Goal: Task Accomplishment & Management: Complete application form

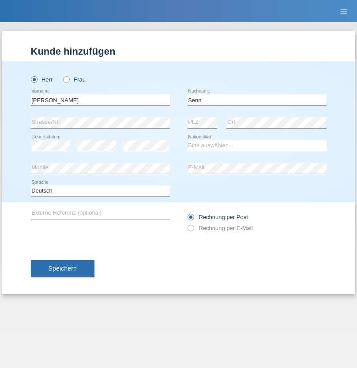
type input "Senn"
select select "CH"
select select "en"
radio input "true"
click at [100, 100] on input "text" at bounding box center [100, 99] width 139 height 11
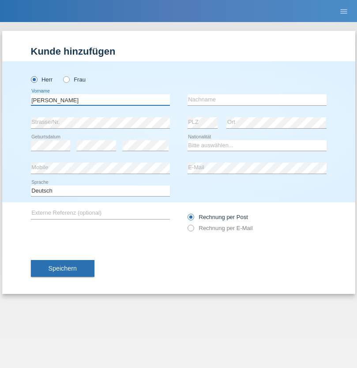
type input "Martin"
click at [256, 100] on input "text" at bounding box center [256, 99] width 139 height 11
type input "Ernst"
select select "CH"
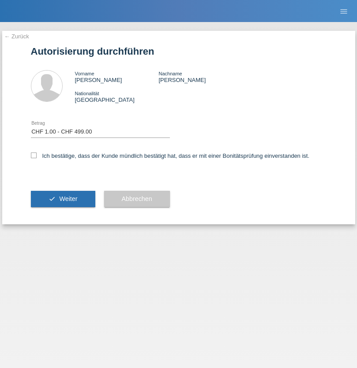
select select "1"
checkbox input "true"
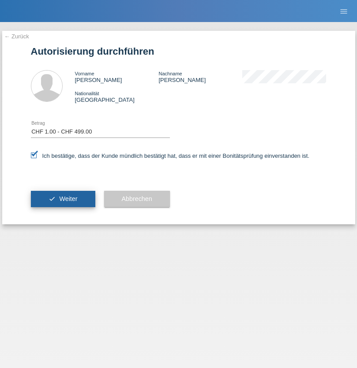
click at [63, 199] on span "Weiter" at bounding box center [68, 198] width 18 height 7
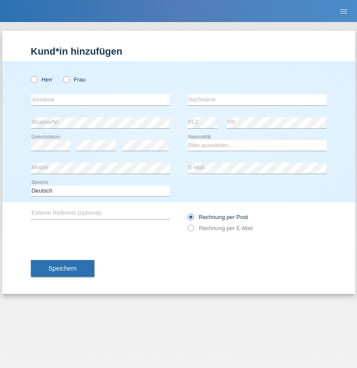
radio input "true"
click at [100, 100] on input "text" at bounding box center [100, 99] width 139 height 11
type input "Francesco"
click at [256, 100] on input "text" at bounding box center [256, 99] width 139 height 11
type input "Fortugno"
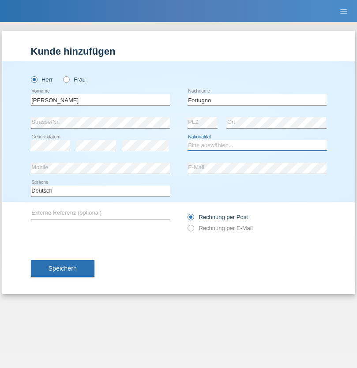
select select "IT"
select select "C"
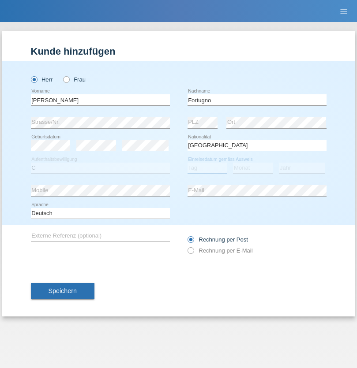
select select "09"
select select "08"
select select "2006"
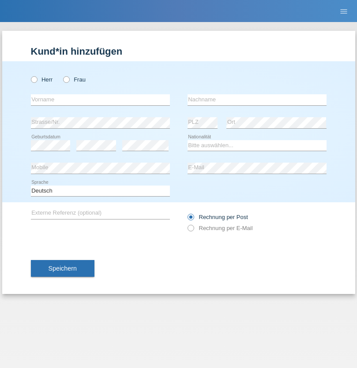
radio input "true"
click at [100, 100] on input "text" at bounding box center [100, 99] width 139 height 11
type input "[PERSON_NAME]"
click at [256, 100] on input "text" at bounding box center [256, 99] width 139 height 11
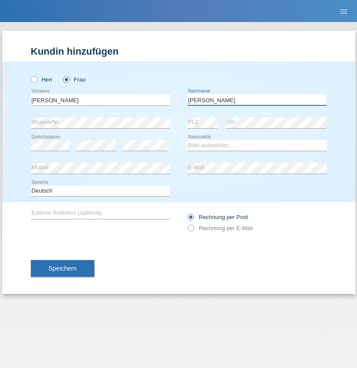
type input "Yolana"
select select "UA"
select select "C"
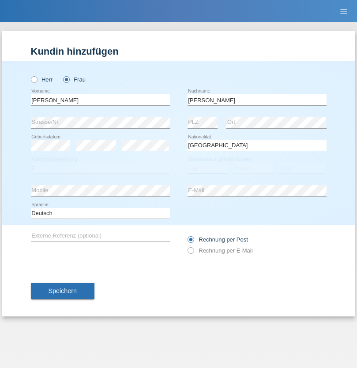
select select "23"
select select "10"
select select "2021"
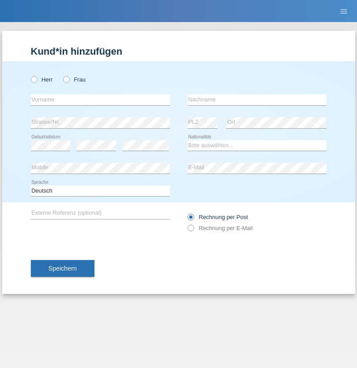
radio input "true"
click at [100, 100] on input "text" at bounding box center [100, 99] width 139 height 11
type input "Terezie"
click at [256, 100] on input "text" at bounding box center [256, 99] width 139 height 11
type input "Zachariášová"
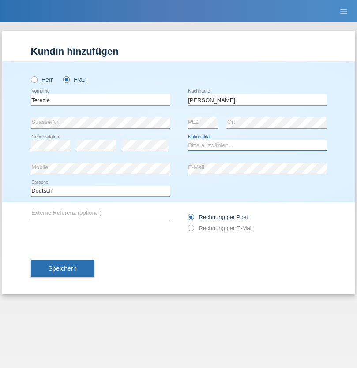
select select "CH"
radio input "true"
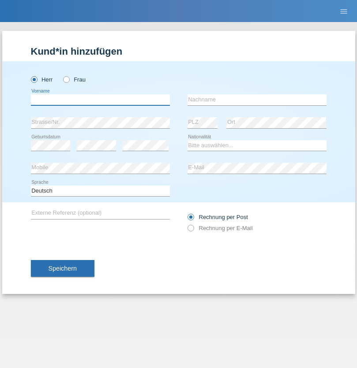
click at [100, 100] on input "text" at bounding box center [100, 99] width 139 height 11
type input "firat"
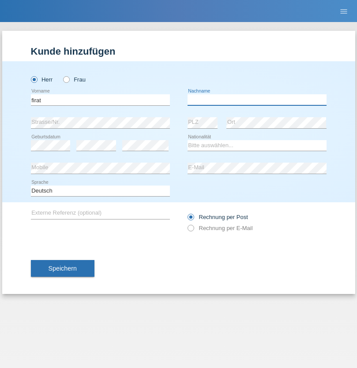
click at [256, 100] on input "text" at bounding box center [256, 99] width 139 height 11
type input "kara"
select select "CH"
radio input "true"
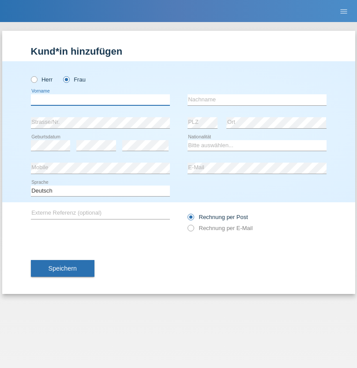
click at [100, 100] on input "text" at bounding box center [100, 99] width 139 height 11
type input "Nuria"
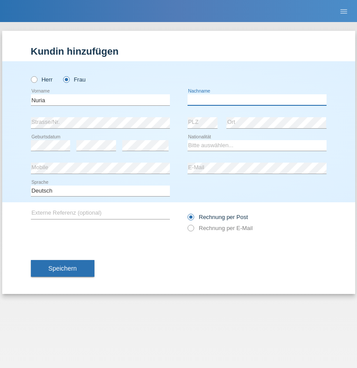
click at [256, 100] on input "text" at bounding box center [256, 99] width 139 height 11
type input "D'Antino"
select select "CH"
